Goal: Communication & Community: Share content

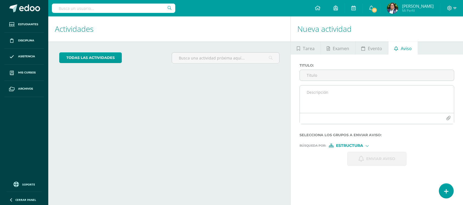
click at [349, 99] on textarea at bounding box center [377, 99] width 154 height 27
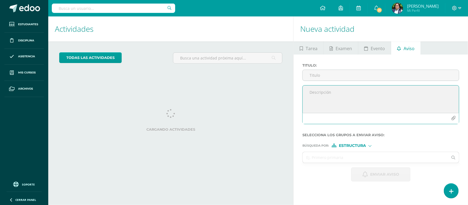
click at [345, 101] on textarea at bounding box center [381, 99] width 156 height 27
paste textarea "Aviso - [DATE] pueden venir con pantalón [PERSON_NAME] azul y la playera o polo…"
click at [317, 94] on textarea "Aviso - [DATE] pueden venir con pantalón [PERSON_NAME] azul y la playera o polo…" at bounding box center [381, 99] width 156 height 27
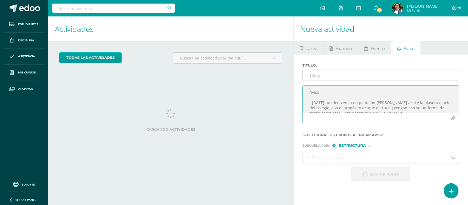
type textarea "Aviso - [DATE] pueden venir con pantalón [PERSON_NAME] azul y la playera o polo…"
click at [313, 77] on input "Titulo :" at bounding box center [381, 75] width 156 height 11
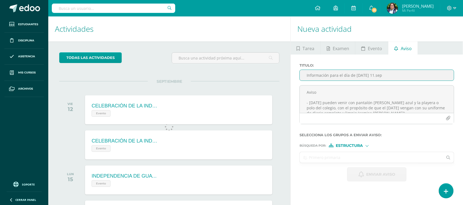
type input "Información para el día de [DATE] 11.sep"
click at [334, 159] on input "text" at bounding box center [371, 157] width 143 height 11
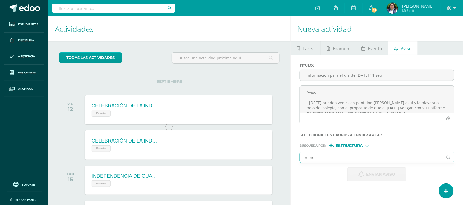
type input "primero"
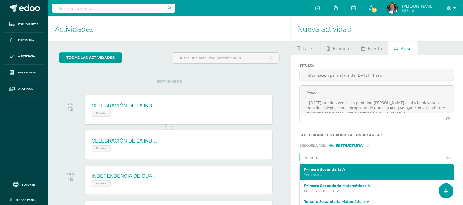
click at [319, 174] on p "Secundaria" at bounding box center [373, 174] width 139 height 5
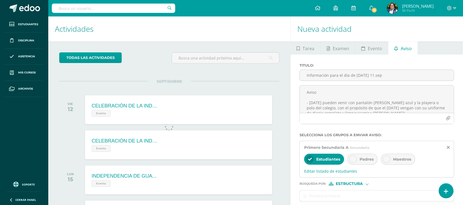
click at [351, 158] on div at bounding box center [353, 159] width 8 height 8
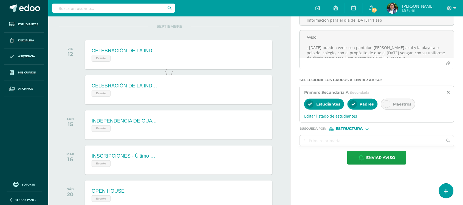
scroll to position [69, 0]
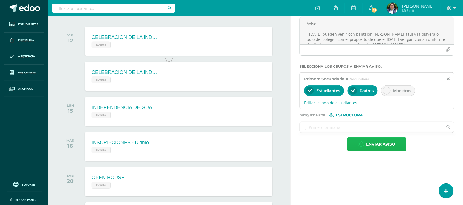
click at [376, 147] on span "Enviar aviso" at bounding box center [380, 144] width 29 height 13
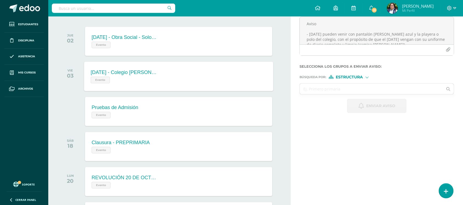
scroll to position [0, 0]
